Goal: Entertainment & Leisure: Consume media (video, audio)

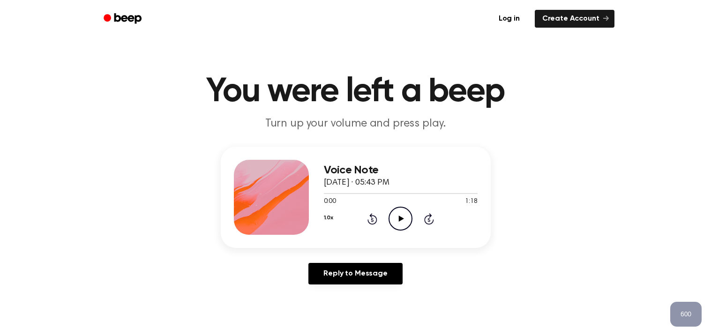
click at [644, 139] on main "You were left a beep Turn up your volume and press play. Voice Note [DATE] · 05…" at bounding box center [355, 289] width 711 height 578
click at [407, 221] on icon "Play Audio" at bounding box center [401, 219] width 24 height 24
click at [403, 220] on icon "Pause Audio" at bounding box center [401, 219] width 24 height 24
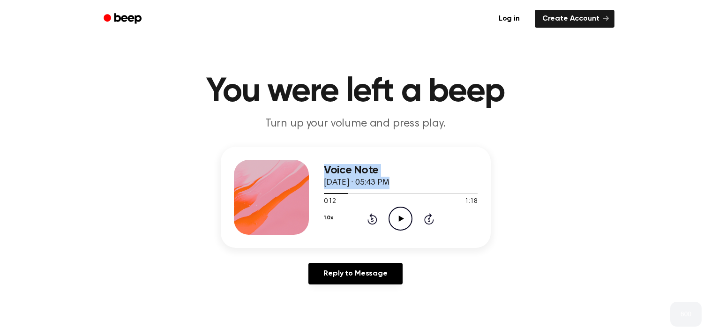
drag, startPoint x: 350, startPoint y: 195, endPoint x: 307, endPoint y: 194, distance: 42.7
click at [307, 194] on div "Voice Note [DATE] · 05:43 PM 0:12 1:18 Your browser does not support the [objec…" at bounding box center [356, 197] width 270 height 101
click at [351, 200] on div "0:12 1:18" at bounding box center [401, 202] width 154 height 10
drag, startPoint x: 346, startPoint y: 194, endPoint x: 306, endPoint y: 193, distance: 39.9
click at [306, 193] on div "Voice Note [DATE] · 05:43 PM 0:12 1:18 Your browser does not support the [objec…" at bounding box center [356, 197] width 270 height 101
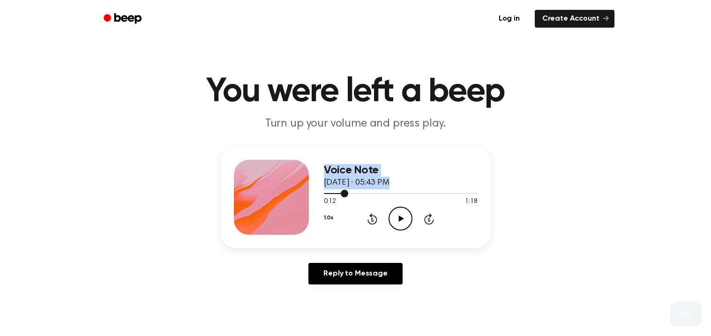
click at [334, 194] on div at bounding box center [401, 193] width 154 height 8
drag, startPoint x: 329, startPoint y: 194, endPoint x: 318, endPoint y: 193, distance: 11.3
click at [318, 193] on div "Voice Note [DATE] · 05:43 PM 0:05 1:18 Your browser does not support the [objec…" at bounding box center [356, 197] width 270 height 101
click at [325, 194] on div at bounding box center [401, 193] width 154 height 8
click at [396, 213] on icon "Play Audio" at bounding box center [401, 219] width 24 height 24
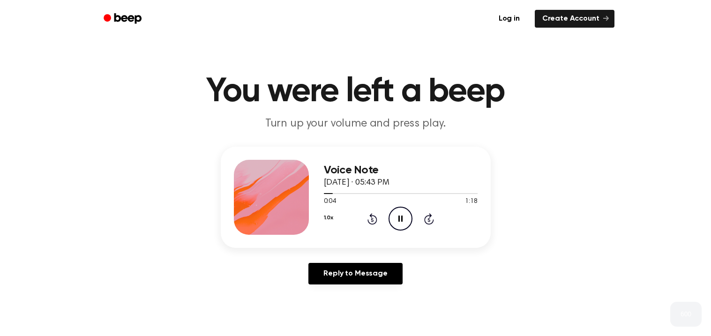
click at [396, 213] on icon "Pause Audio" at bounding box center [401, 219] width 24 height 24
drag, startPoint x: 331, startPoint y: 190, endPoint x: 225, endPoint y: 180, distance: 106.9
click at [225, 180] on div "Voice Note [DATE] · 05:43 PM 0:05 1:18 Your browser does not support the [objec…" at bounding box center [356, 197] width 270 height 101
click at [339, 206] on div "0:05 1:18" at bounding box center [401, 202] width 154 height 10
drag, startPoint x: 332, startPoint y: 195, endPoint x: 302, endPoint y: 192, distance: 30.1
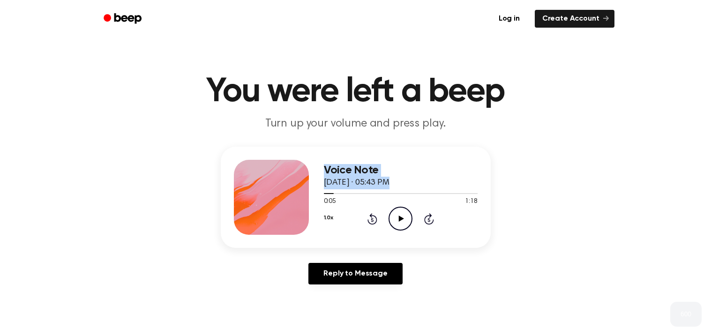
click at [302, 192] on div "Voice Note [DATE] · 05:43 PM 0:05 1:18 Your browser does not support the [objec…" at bounding box center [356, 197] width 270 height 101
click at [324, 195] on div at bounding box center [401, 193] width 154 height 8
click at [403, 212] on icon "Play Audio" at bounding box center [401, 219] width 24 height 24
click at [403, 212] on icon "Pause Audio" at bounding box center [401, 219] width 24 height 24
